Goal: Check status: Check status

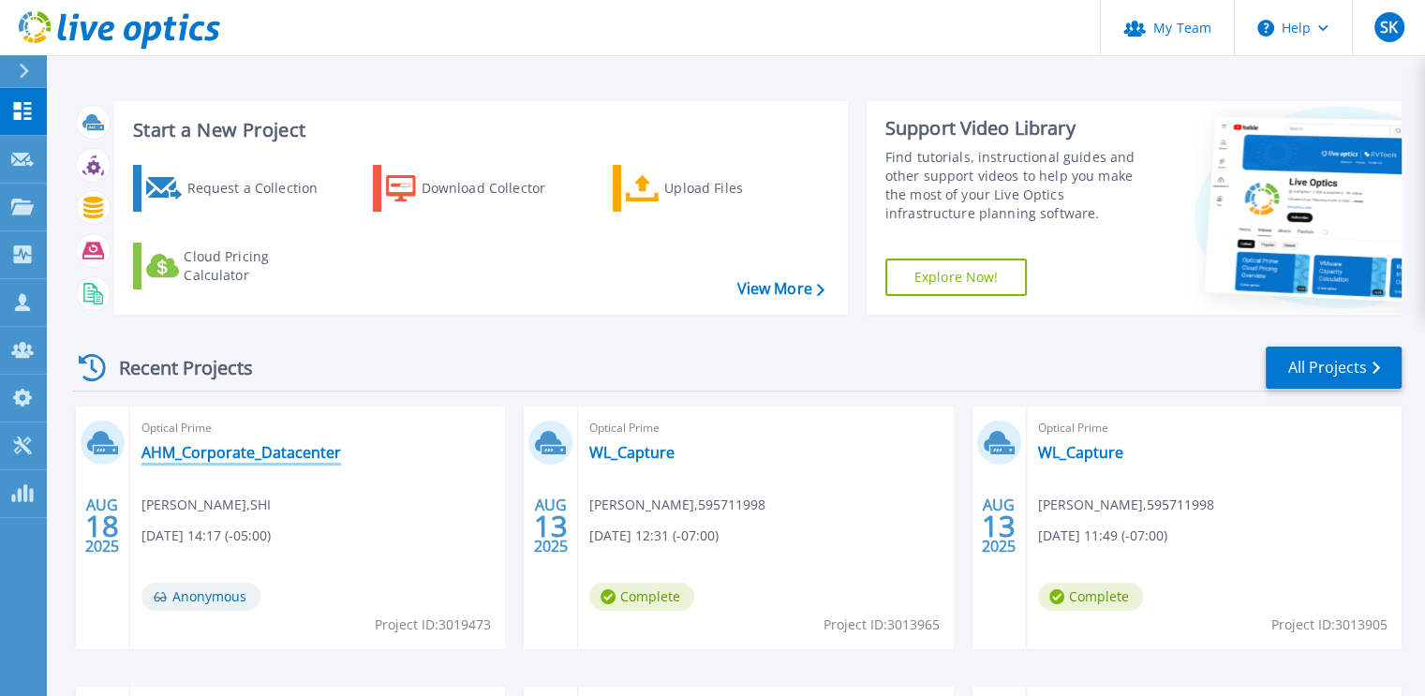
click at [186, 451] on link "AHM_Corporate_Datacenter" at bounding box center [242, 452] width 200 height 19
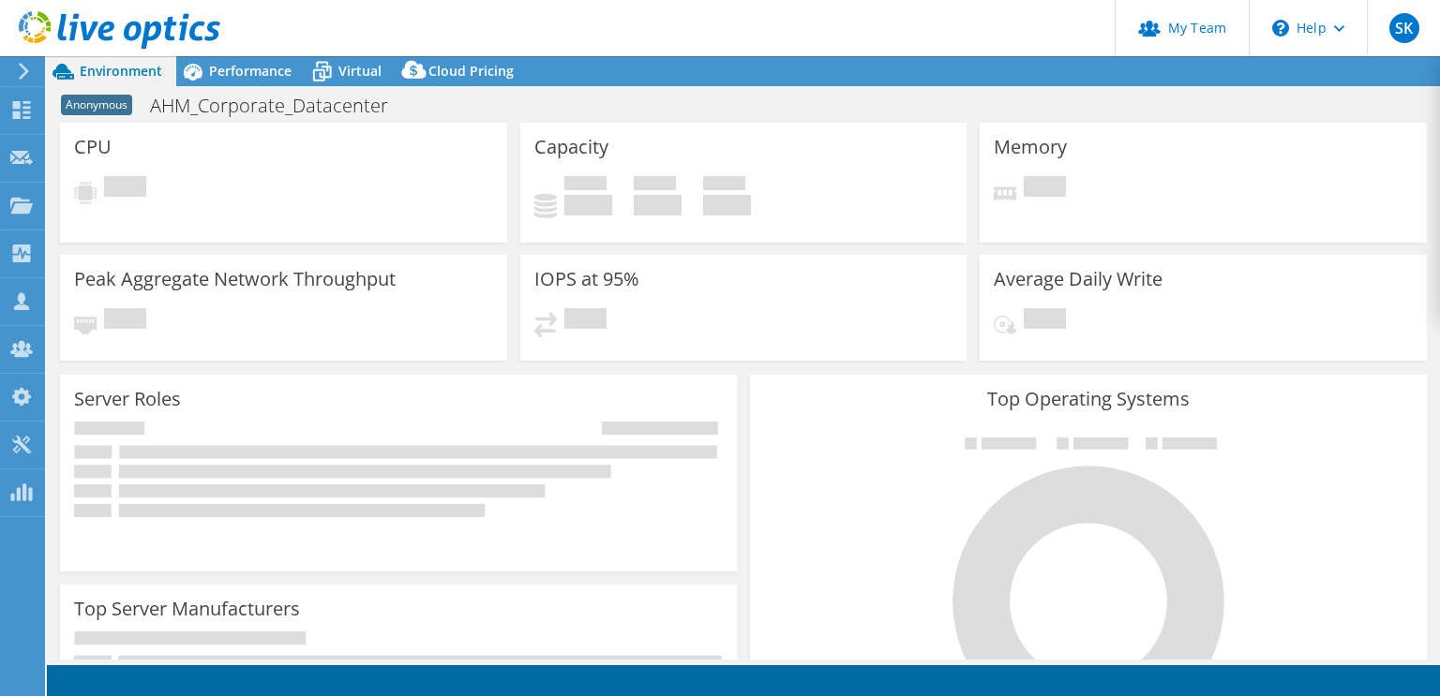
select select "USD"
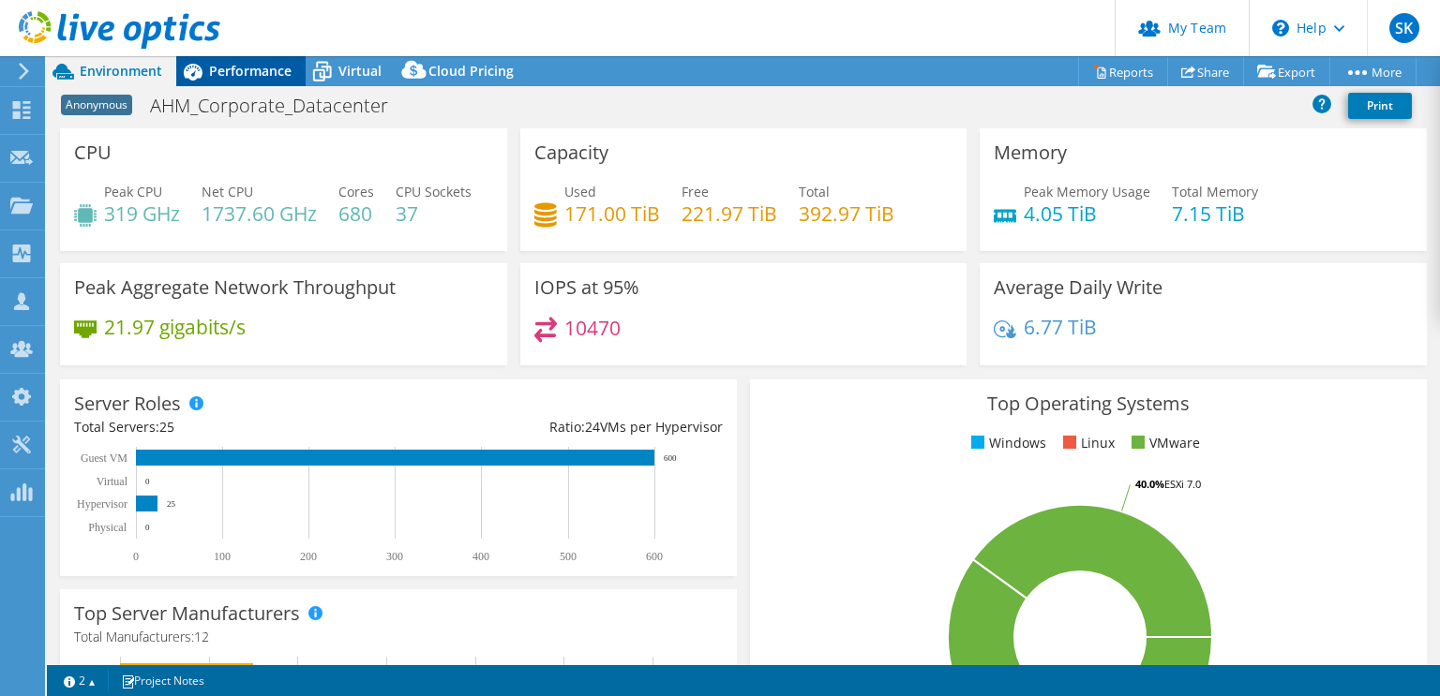
click at [234, 65] on span "Performance" at bounding box center [250, 71] width 82 height 18
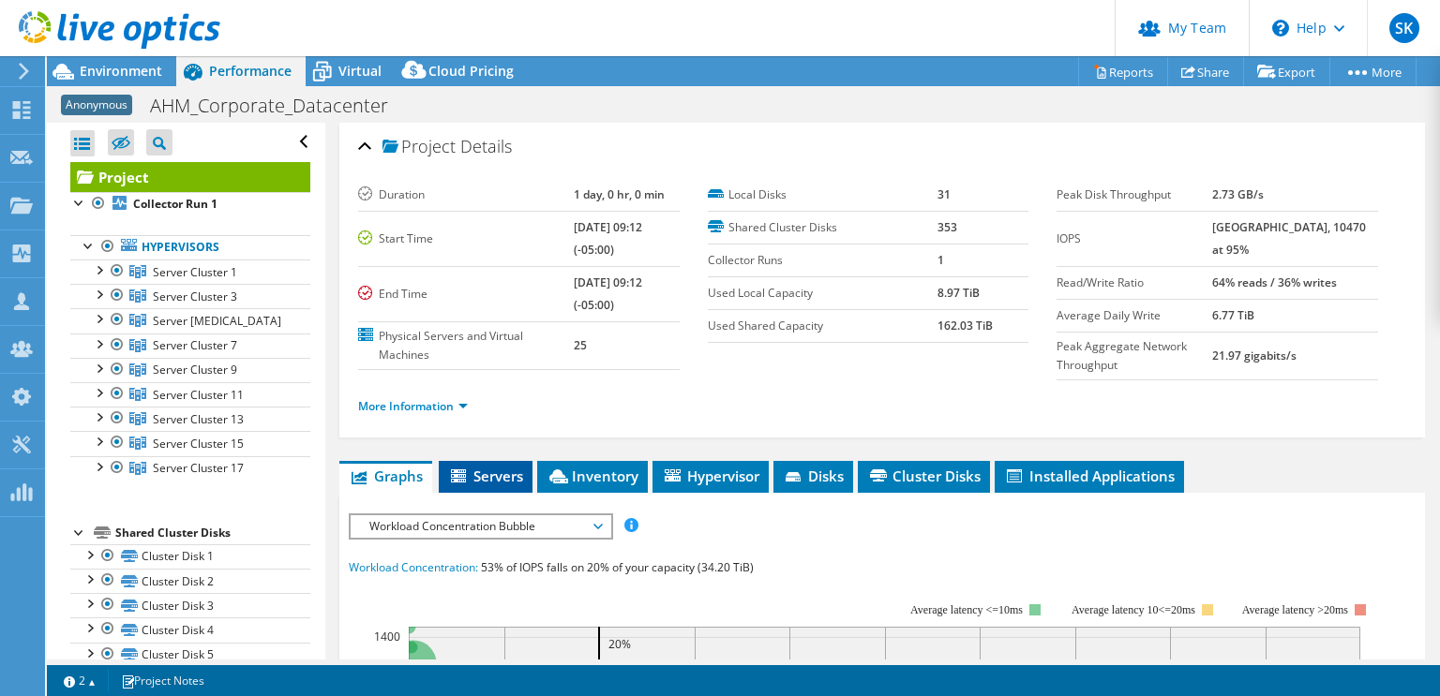
click at [495, 467] on span "Servers" at bounding box center [485, 476] width 75 height 19
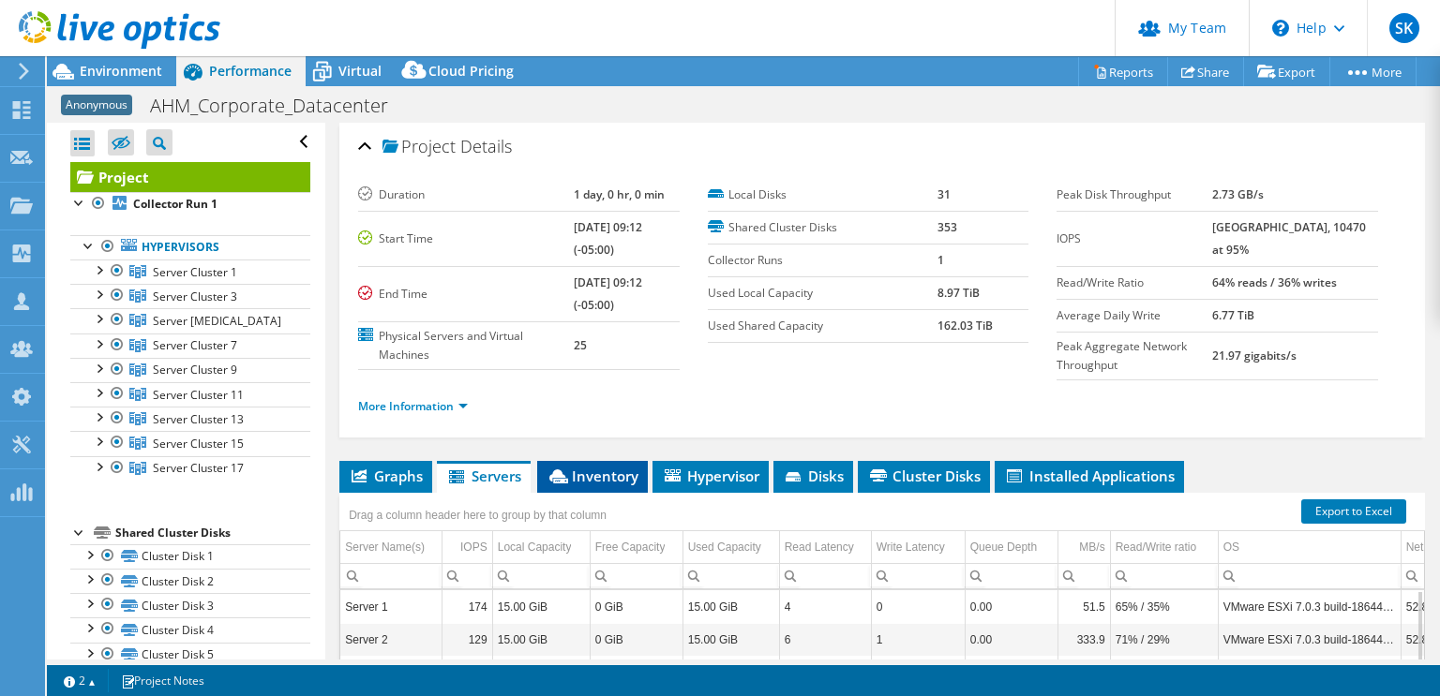
click at [588, 481] on span "Inventory" at bounding box center [592, 476] width 92 height 19
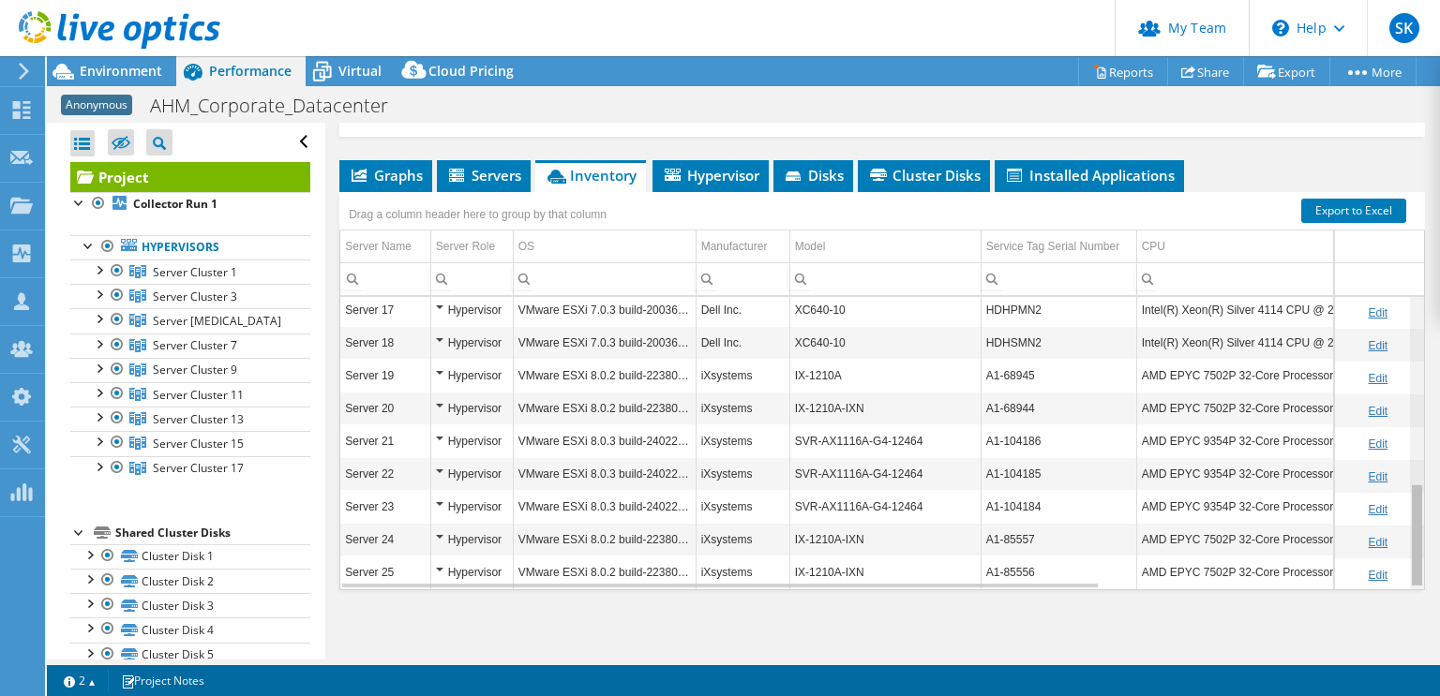
scroll to position [530, 0]
drag, startPoint x: 1402, startPoint y: 312, endPoint x: 1400, endPoint y: 527, distance: 214.6
click at [1400, 527] on body "SK Partner Team Admin Steve Kazmer steve_kazmer@shi.com shi.com My Profile Log …" at bounding box center [720, 348] width 1440 height 696
click at [699, 166] on span "Hypervisor" at bounding box center [710, 175] width 97 height 19
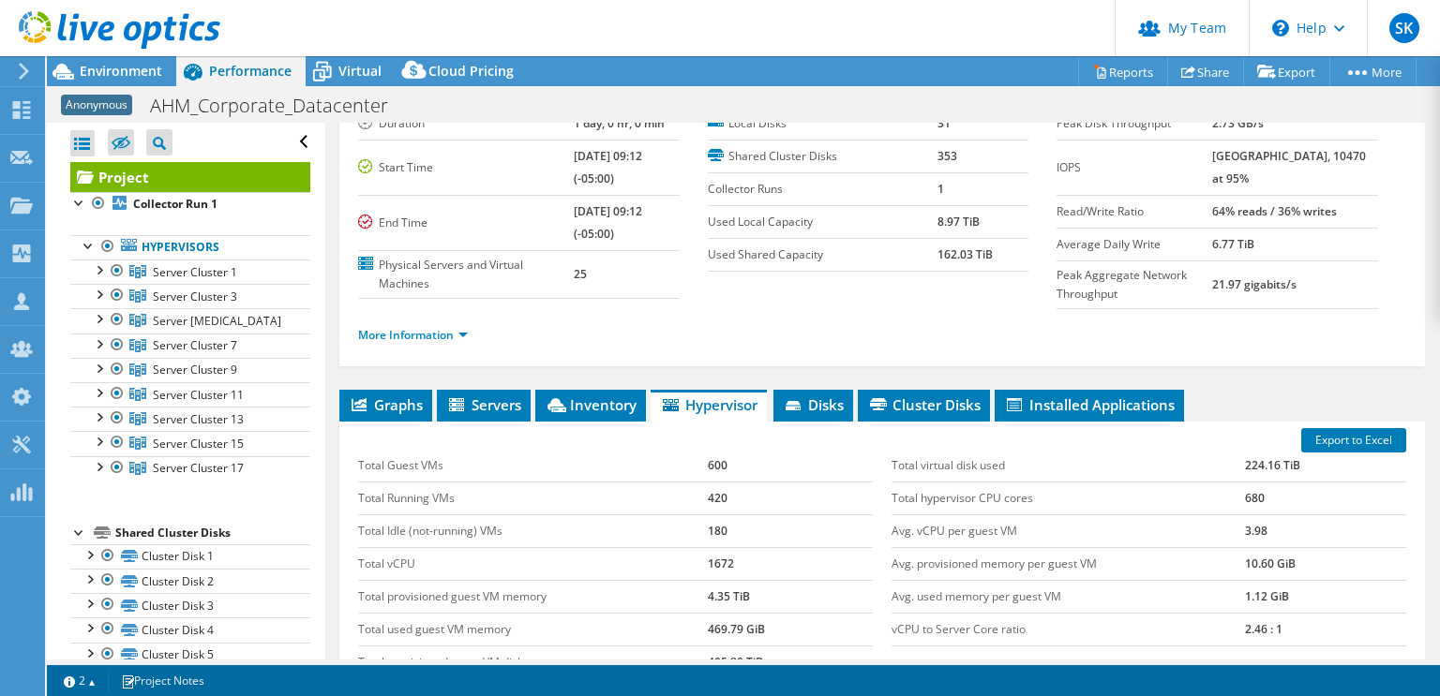
scroll to position [0, 0]
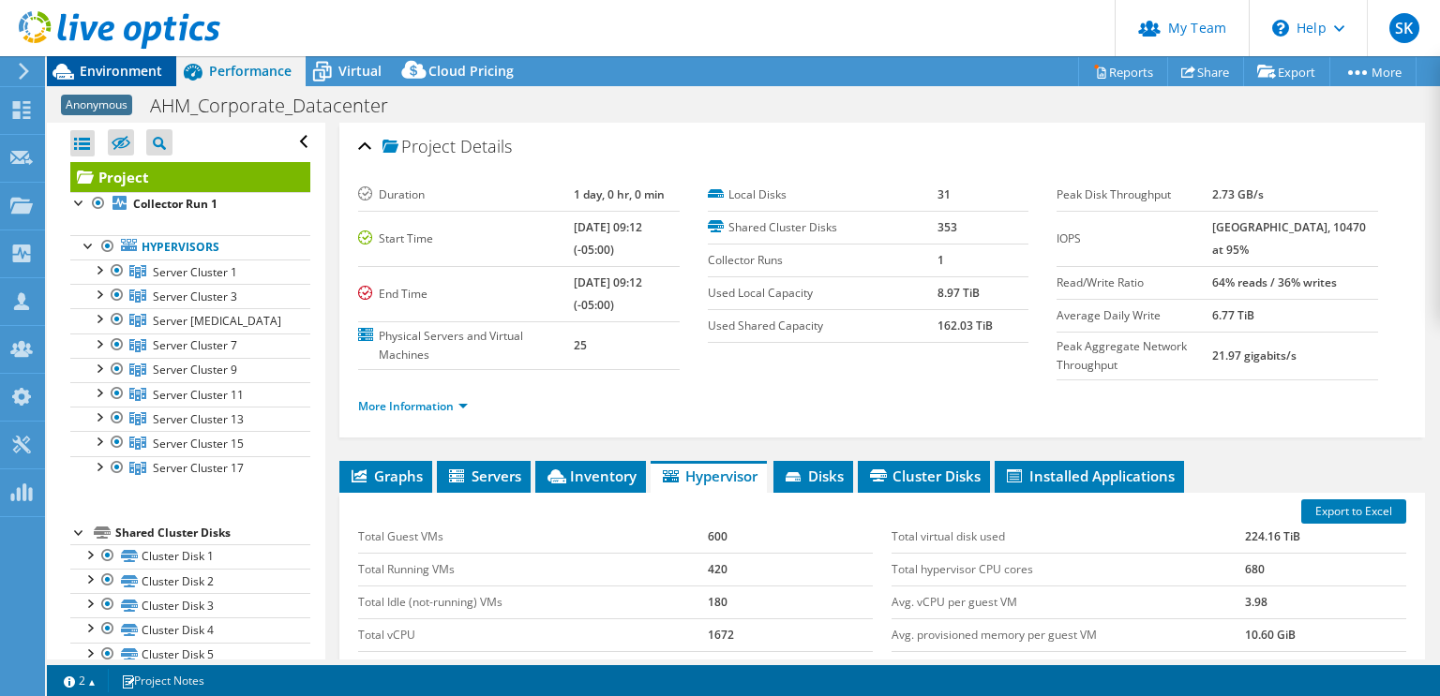
click at [117, 65] on span "Environment" at bounding box center [121, 71] width 82 height 18
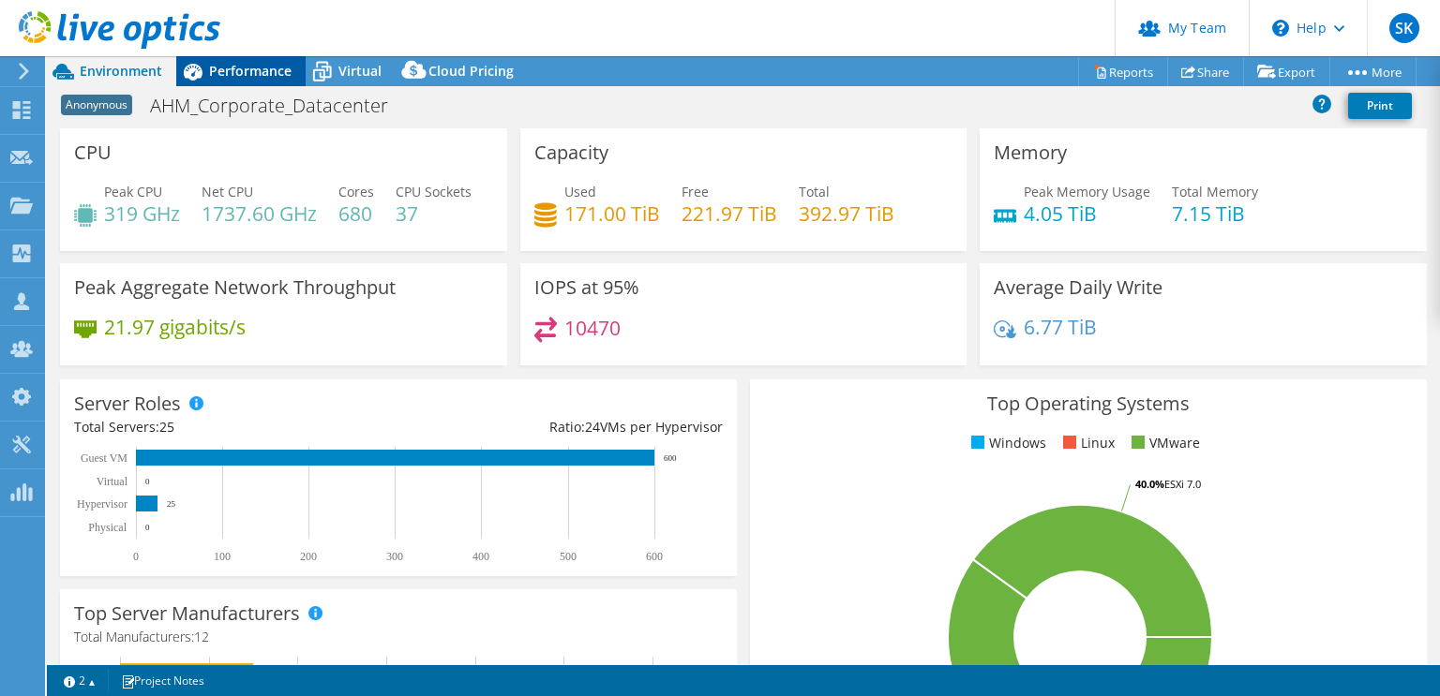
click at [232, 67] on span "Performance" at bounding box center [250, 71] width 82 height 18
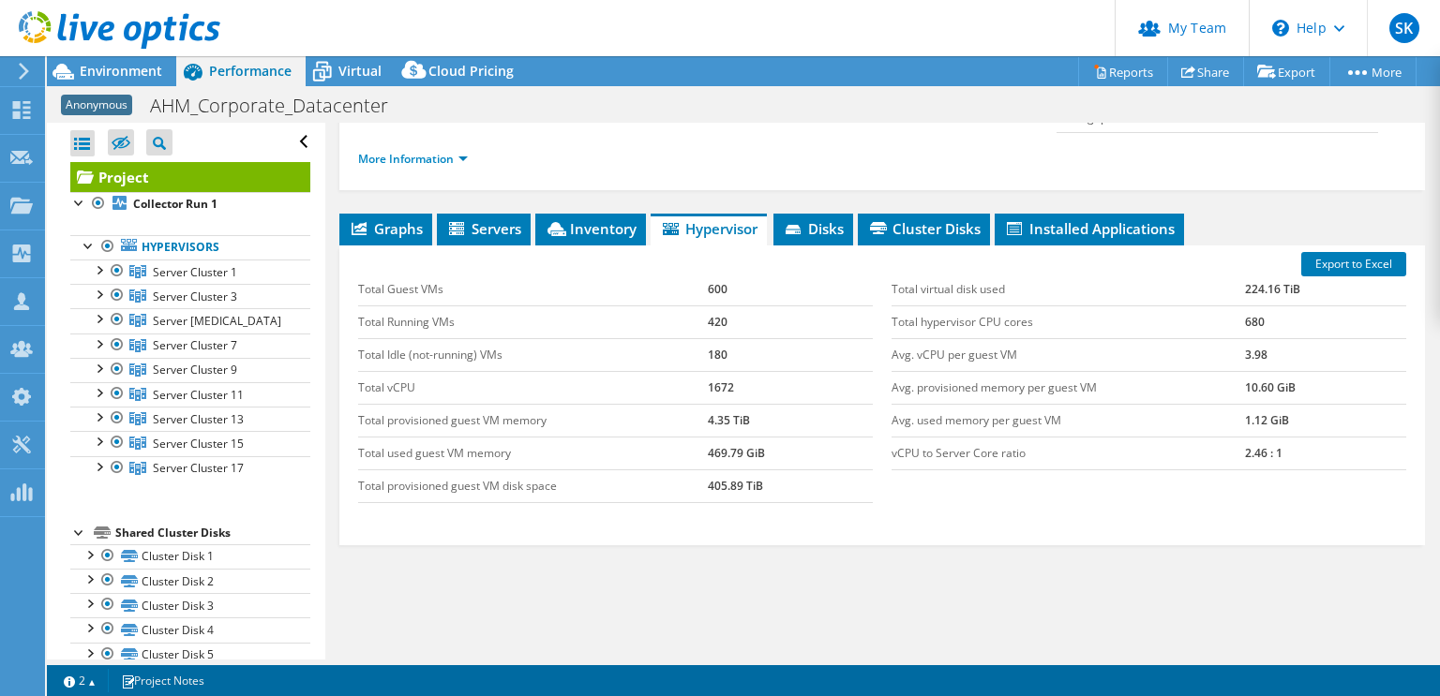
scroll to position [255, 0]
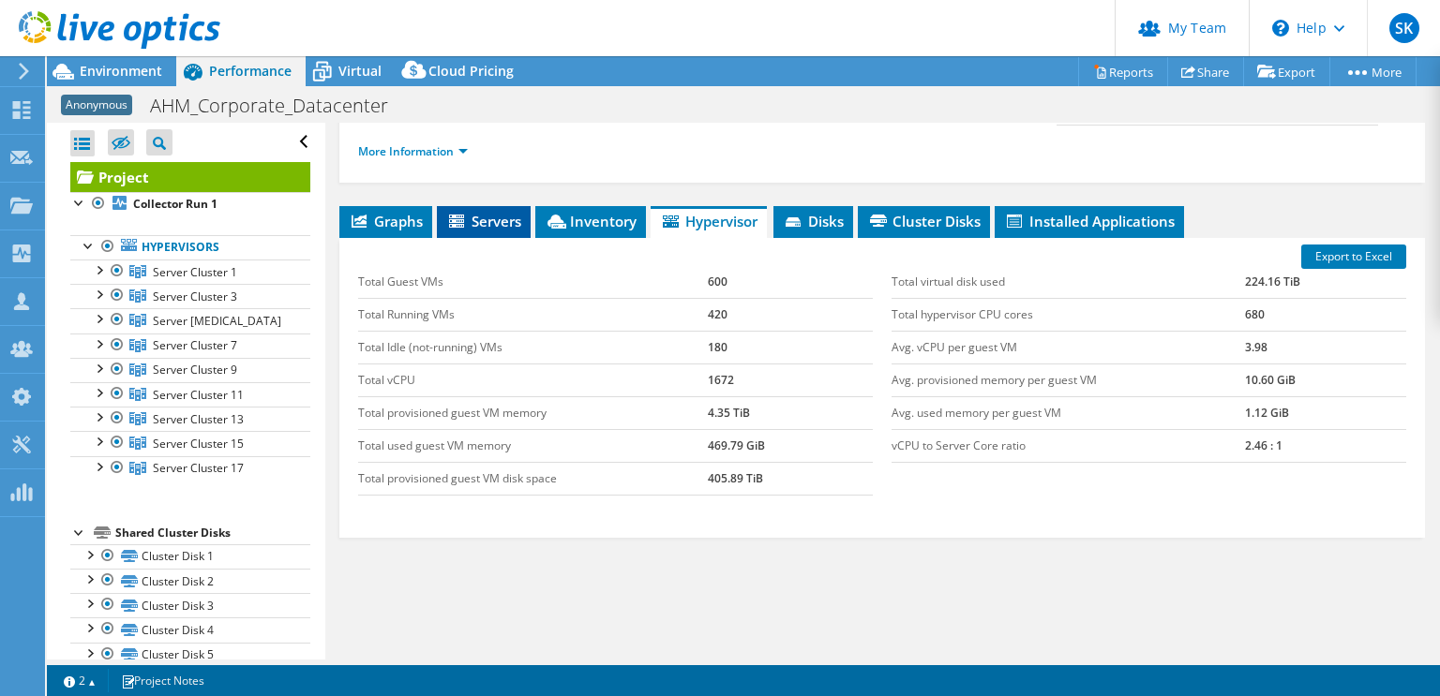
click at [468, 224] on span "Servers" at bounding box center [483, 221] width 75 height 19
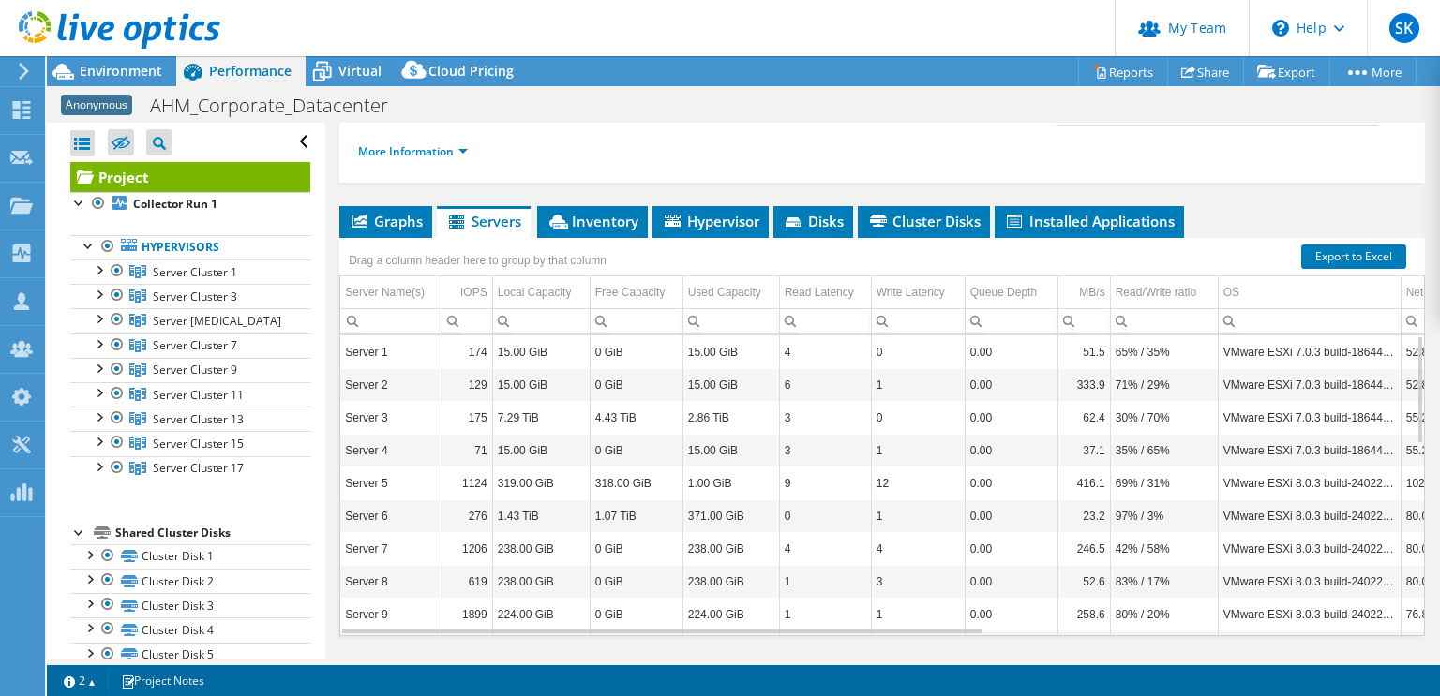
scroll to position [301, 0]
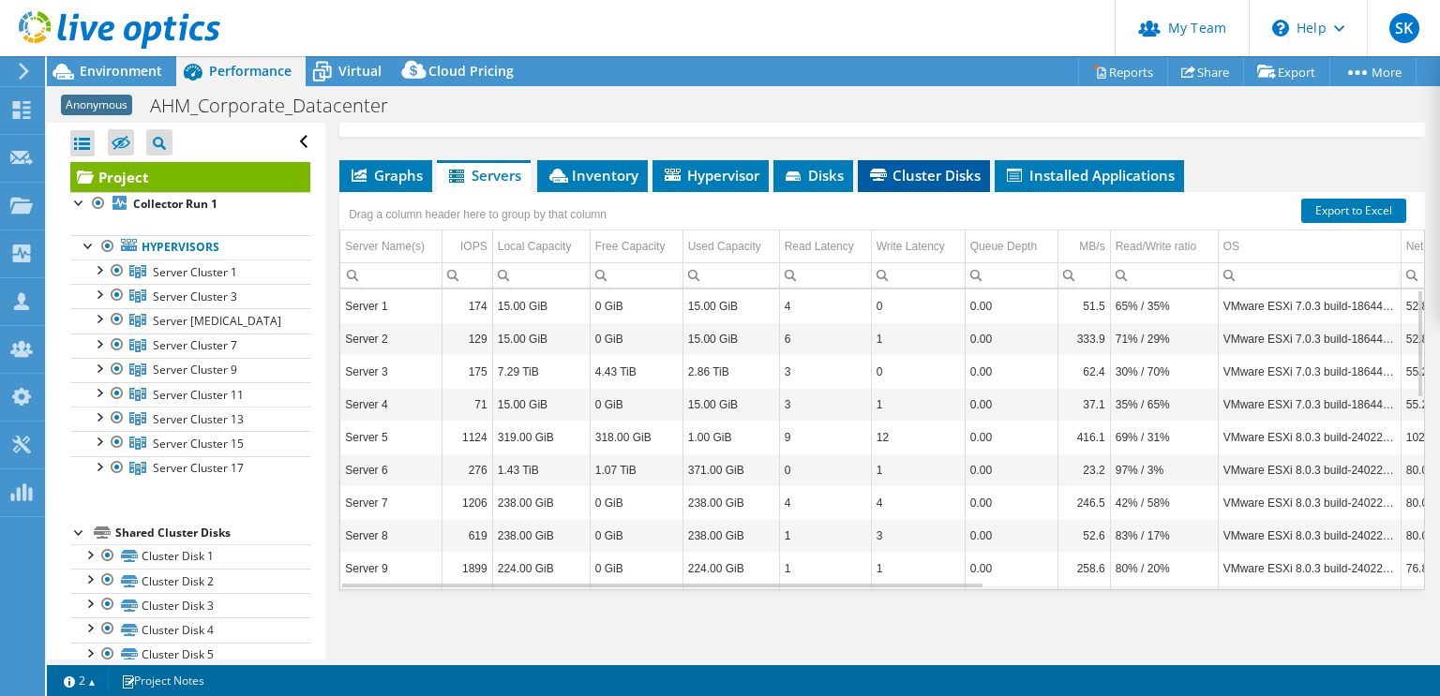
click at [922, 185] on li "Cluster Disks" at bounding box center [924, 176] width 132 height 32
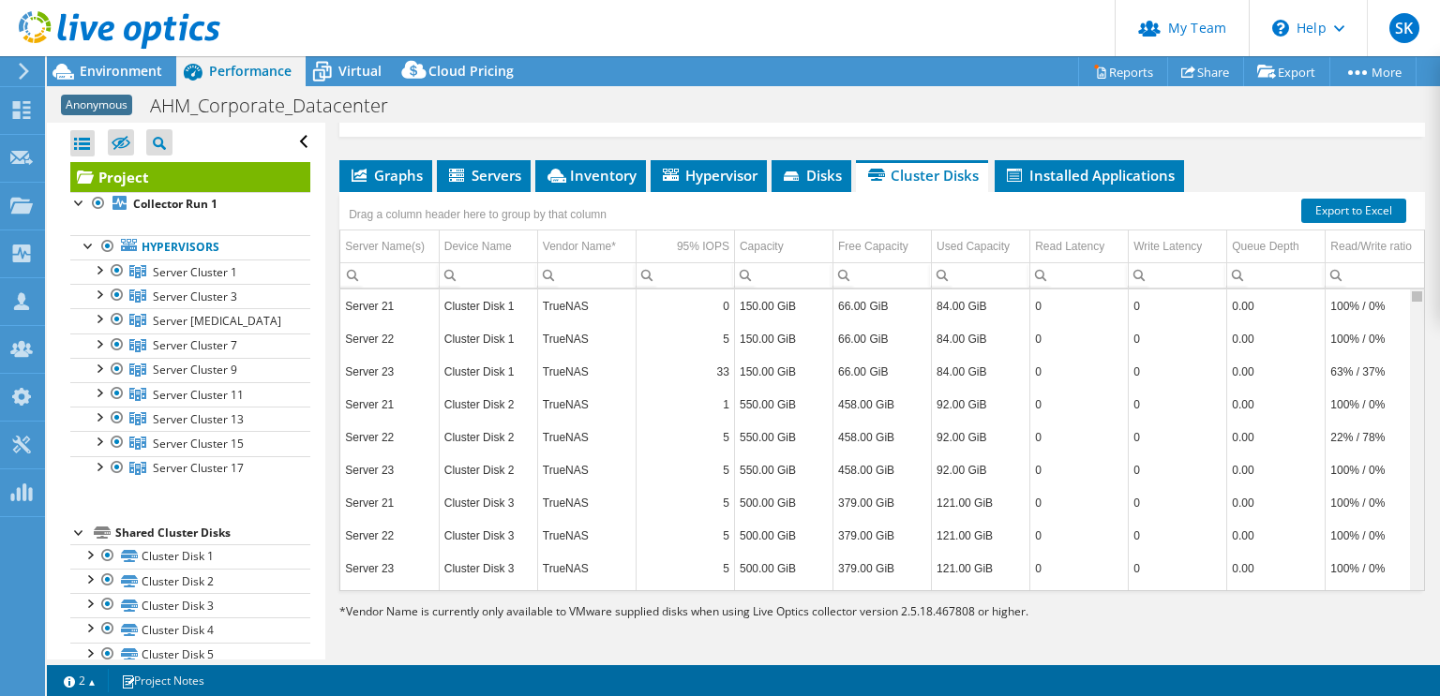
drag, startPoint x: 1404, startPoint y: 289, endPoint x: 1402, endPoint y: 298, distance: 9.6
click at [1402, 298] on body "SK Partner Team Admin Steve Kazmer steve_kazmer@shi.com shi.com My Profile Log …" at bounding box center [720, 348] width 1440 height 696
drag, startPoint x: 1398, startPoint y: 291, endPoint x: 1401, endPoint y: 479, distance: 187.5
click at [1401, 479] on body "SK Partner Team Admin Steve Kazmer steve_kazmer@shi.com shi.com My Profile Log …" at bounding box center [720, 348] width 1440 height 696
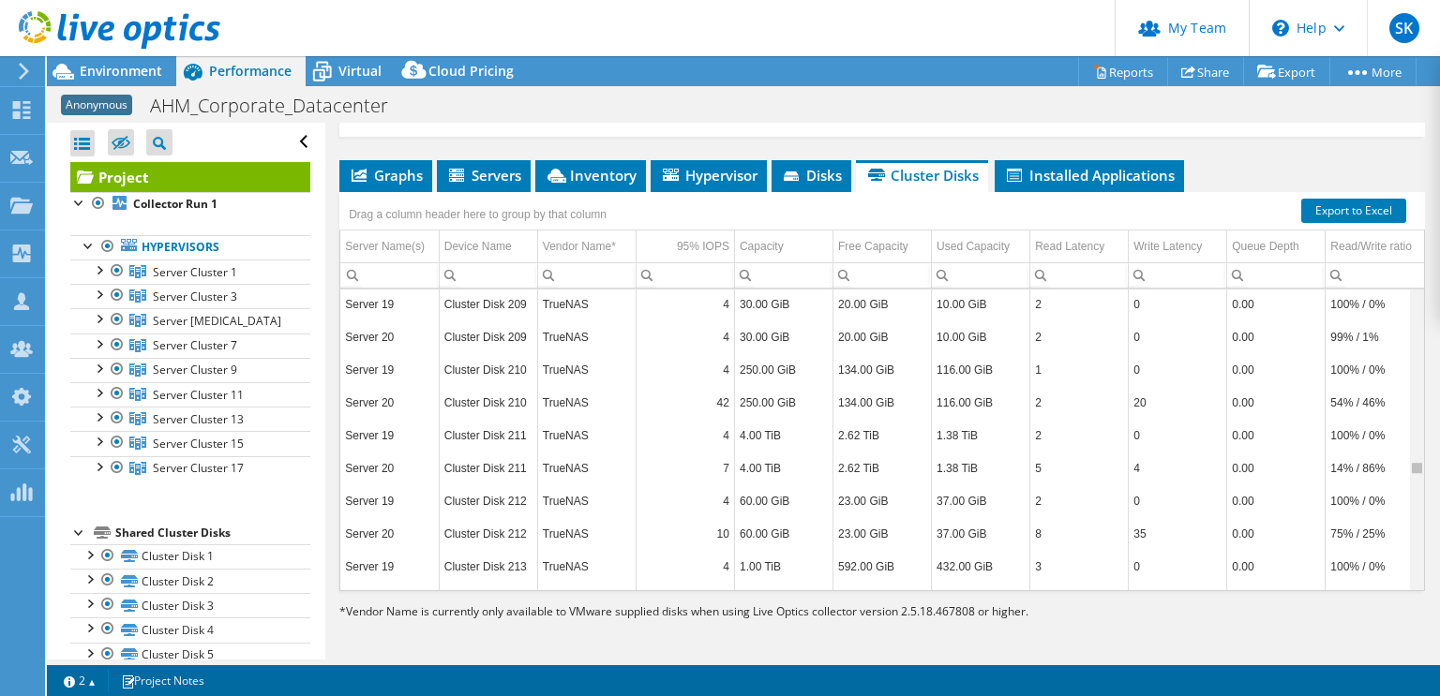
click at [1401, 478] on body "SK Partner Team Admin Steve Kazmer steve_kazmer@shi.com shi.com My Profile Log …" at bounding box center [720, 348] width 1440 height 696
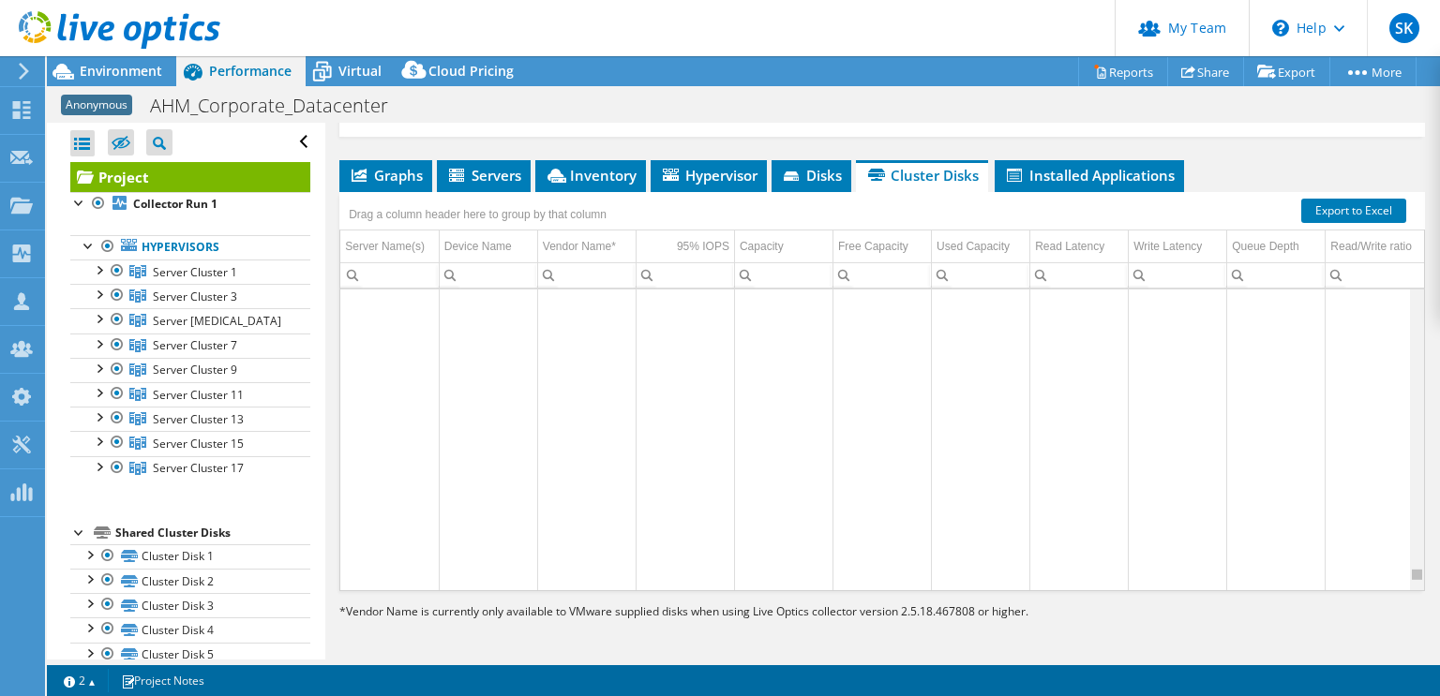
scroll to position [31512, 0]
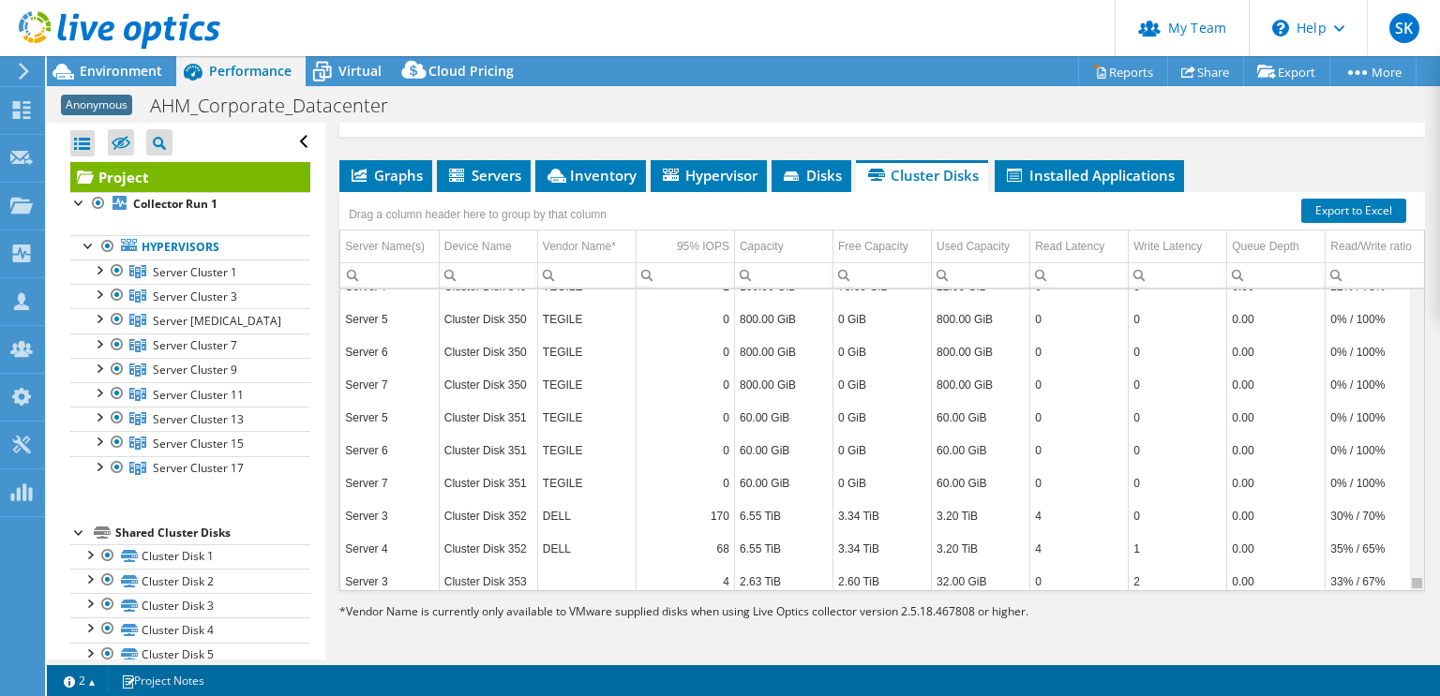
drag, startPoint x: 1399, startPoint y: 466, endPoint x: 1400, endPoint y: 623, distance: 157.4
click at [1400, 623] on body "SK Partner Team Admin Steve Kazmer steve_kazmer@shi.com shi.com My Profile Log …" at bounding box center [720, 348] width 1440 height 696
click at [812, 181] on span "Disks" at bounding box center [811, 175] width 61 height 19
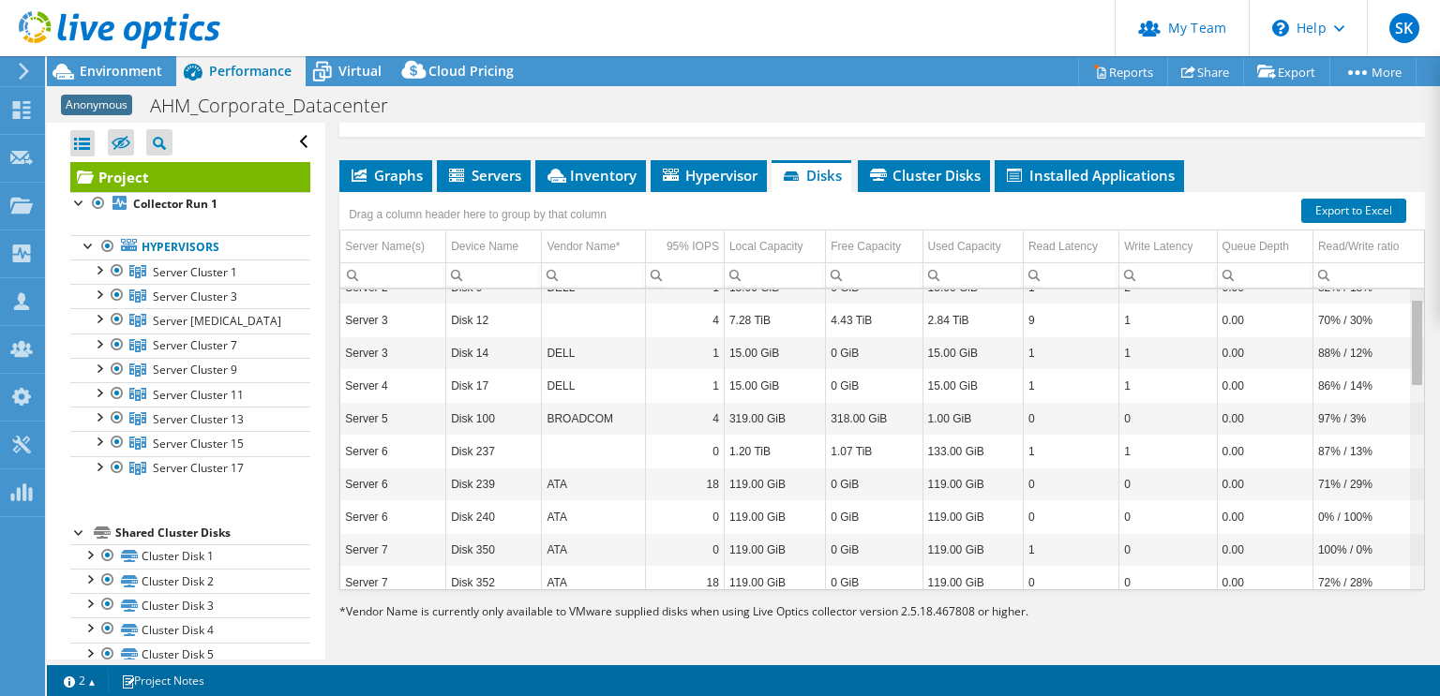
scroll to position [0, 0]
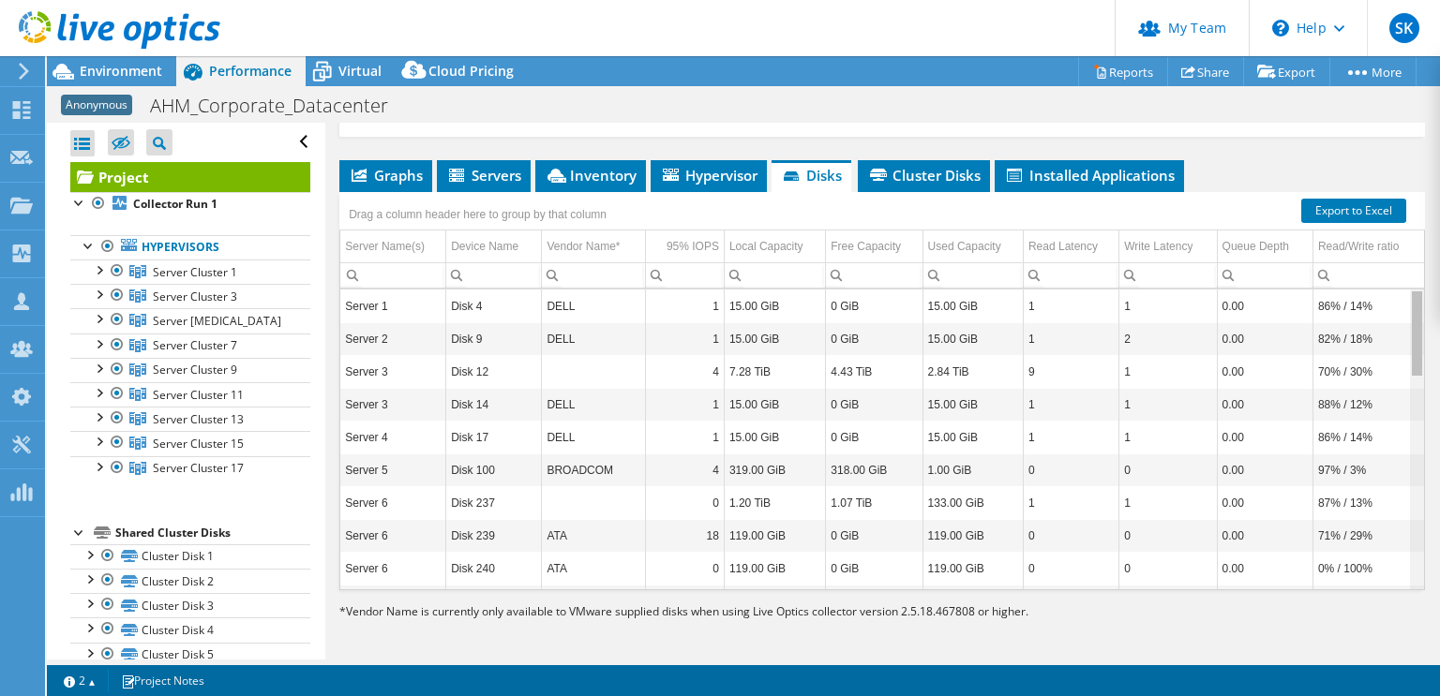
drag, startPoint x: 1402, startPoint y: 310, endPoint x: 1404, endPoint y: 354, distance: 44.1
click at [1404, 354] on body "SK Partner Team Admin Steve Kazmer steve_kazmer@shi.com shi.com My Profile Log …" at bounding box center [720, 348] width 1440 height 696
click at [1397, 17] on span "SK" at bounding box center [1404, 28] width 30 height 30
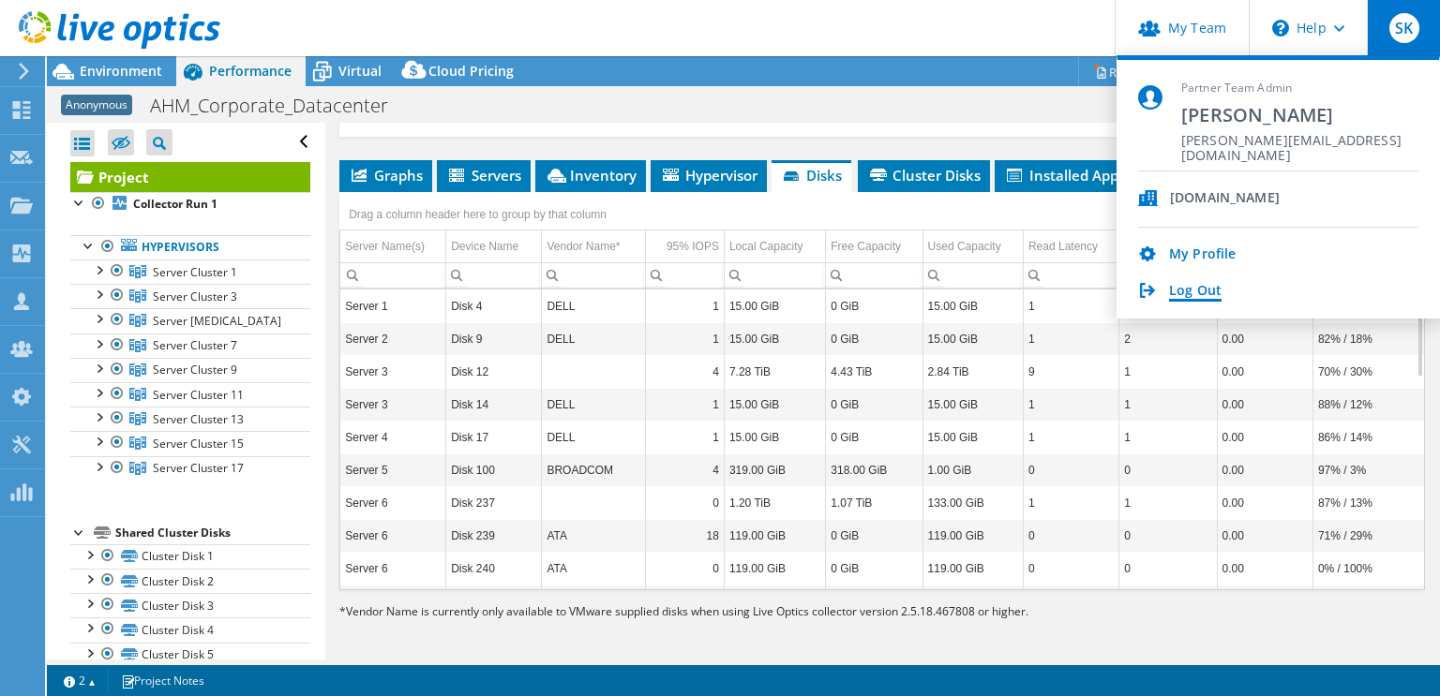
click at [1196, 293] on link "Log Out" at bounding box center [1195, 292] width 52 height 18
